Goal: Find specific page/section: Find specific page/section

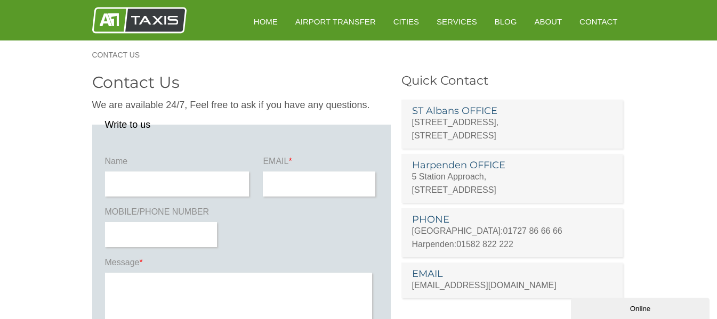
click at [452, 114] on h3 "ST Albans OFFICE" at bounding box center [512, 111] width 200 height 10
click at [600, 19] on link "Contact" at bounding box center [598, 22] width 53 height 26
click at [274, 17] on link "HOME" at bounding box center [265, 22] width 39 height 26
